Goal: Complete application form

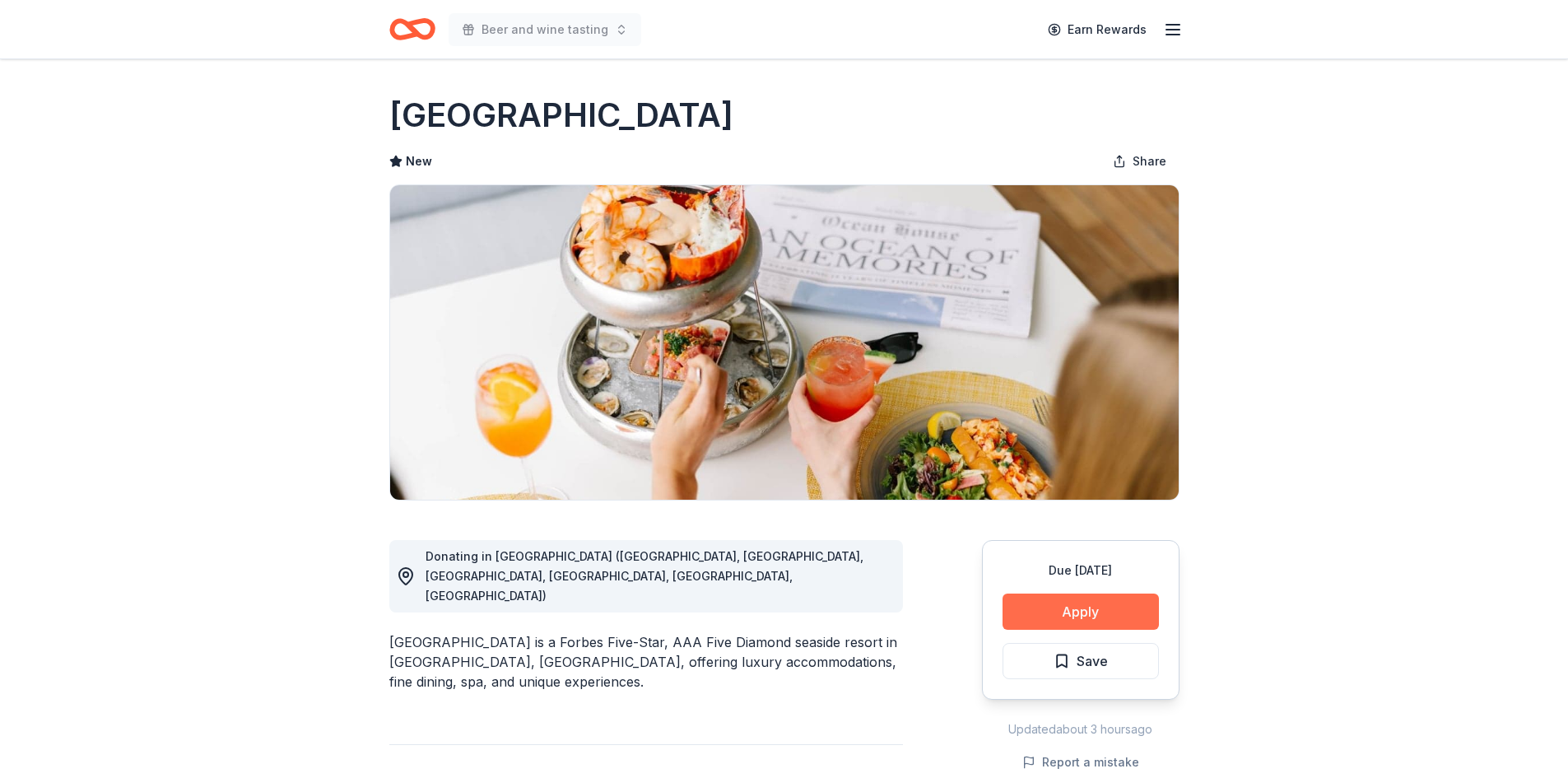
click at [1093, 612] on button "Apply" at bounding box center [1079, 612] width 156 height 36
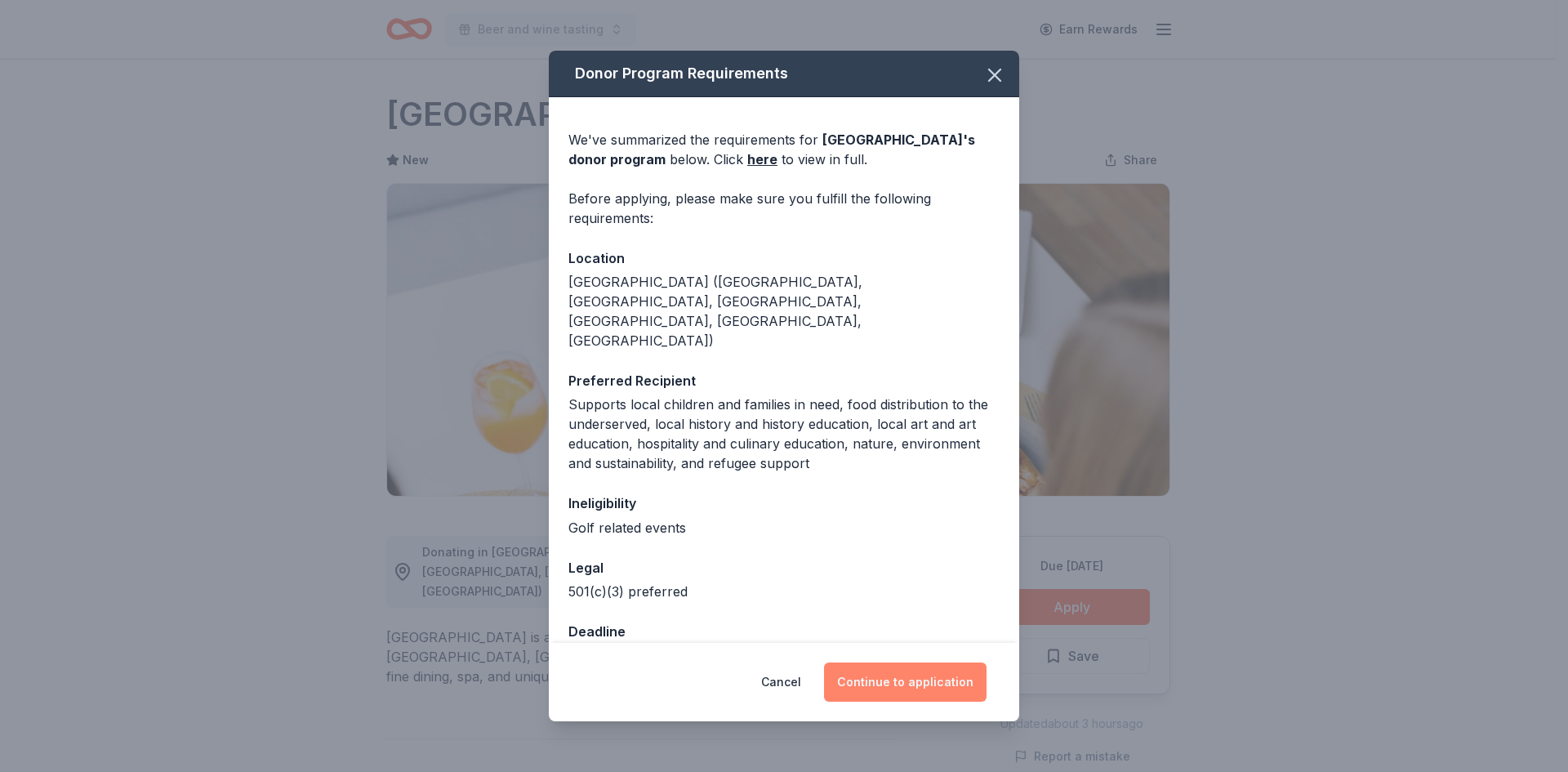
click at [921, 672] on button "Continue to application" at bounding box center [904, 682] width 162 height 39
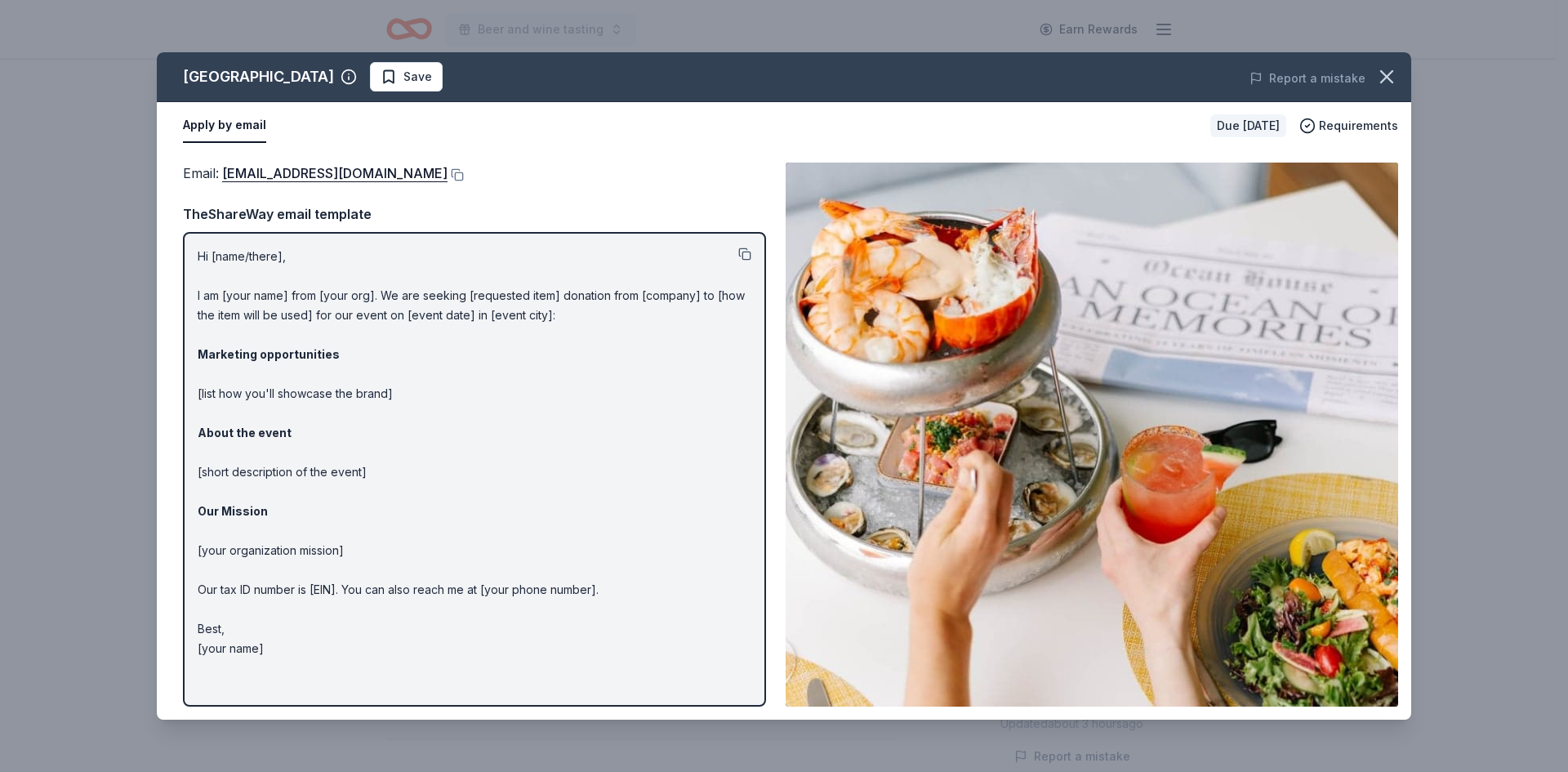
click at [744, 254] on button at bounding box center [745, 254] width 13 height 13
click at [1392, 71] on icon "button" at bounding box center [1386, 77] width 23 height 23
